Goal: Find specific page/section: Find specific page/section

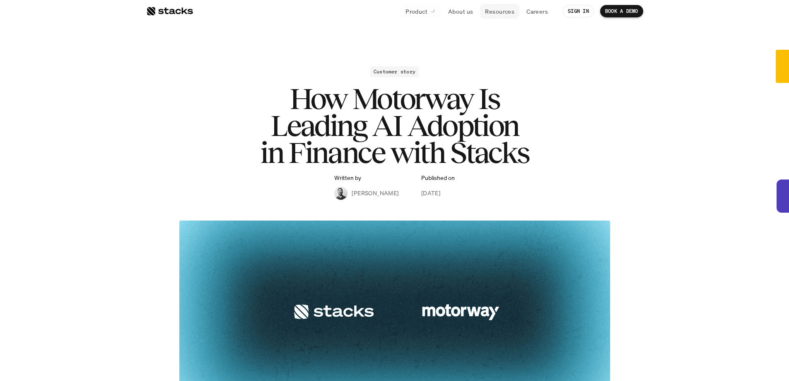
click at [496, 14] on p "Resources" at bounding box center [499, 11] width 29 height 9
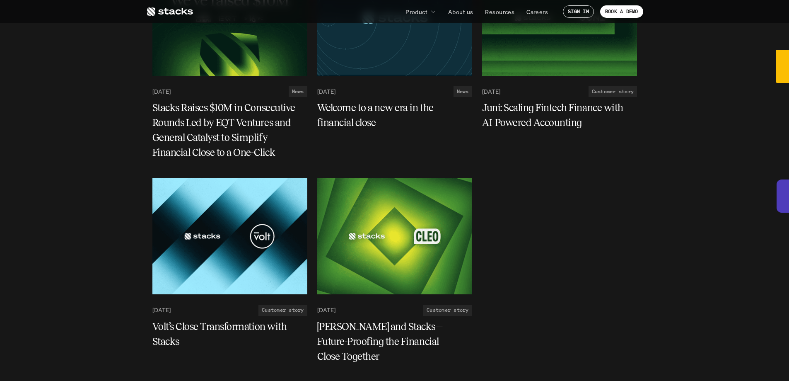
scroll to position [2594, 0]
